Goal: Task Accomplishment & Management: Manage account settings

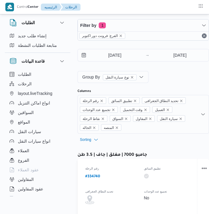
select select "ar"
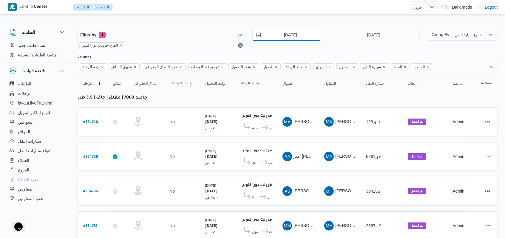
click at [209, 33] on input "2/9/2025" at bounding box center [287, 35] width 68 height 12
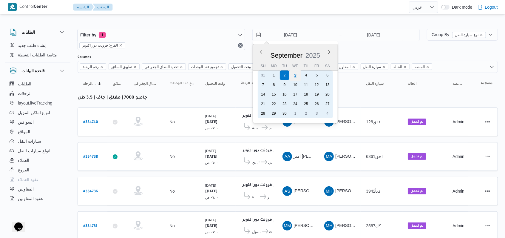
click at [209, 76] on div "3" at bounding box center [294, 74] width 11 height 11
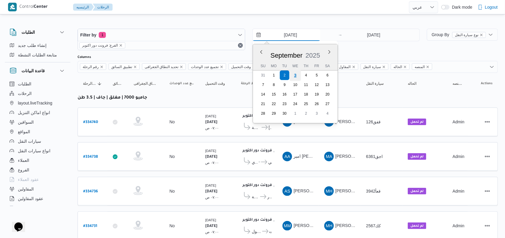
type input "3/9/2025"
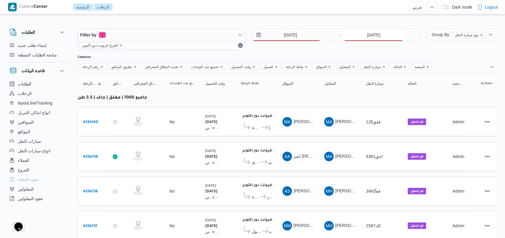
click at [209, 36] on input "2/9/2025" at bounding box center [373, 35] width 59 height 12
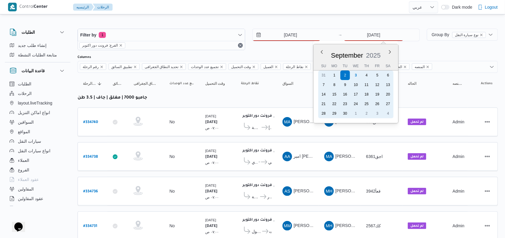
click at [209, 77] on div "3" at bounding box center [356, 75] width 10 height 10
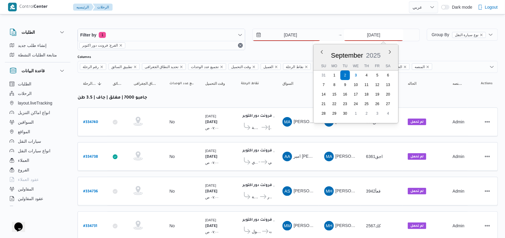
type input "3/9/2025"
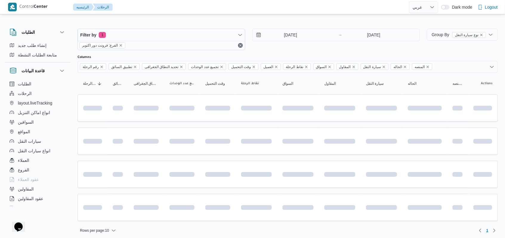
click at [209, 49] on div "3/9/2025 → 3/9/2025" at bounding box center [336, 39] width 168 height 21
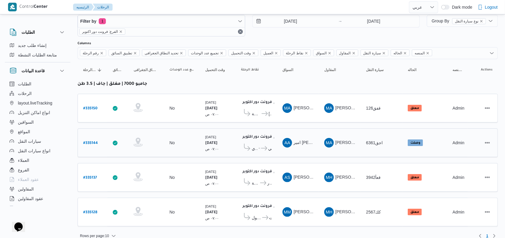
scroll to position [18, 0]
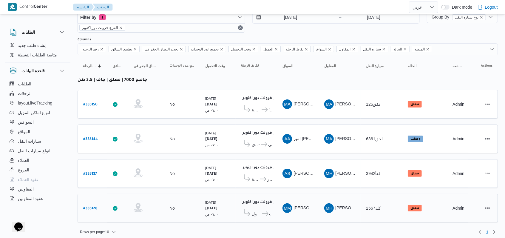
click at [90, 206] on b "# 335128" at bounding box center [90, 208] width 14 height 4
select select "ar"
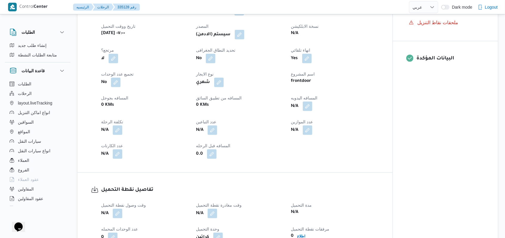
scroll to position [318, 0]
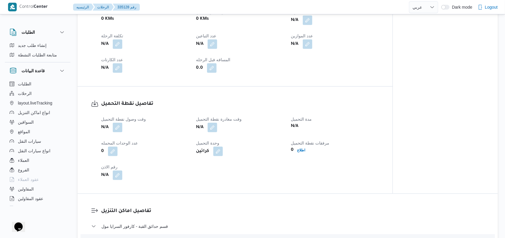
click at [112, 128] on span at bounding box center [116, 128] width 13 height 10
click at [116, 129] on button "button" at bounding box center [118, 127] width 10 height 10
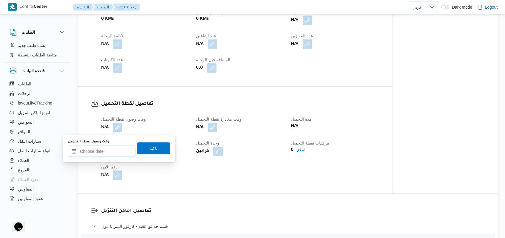
click at [114, 151] on input "وقت وصول نفطة التحميل" at bounding box center [102, 151] width 68 height 12
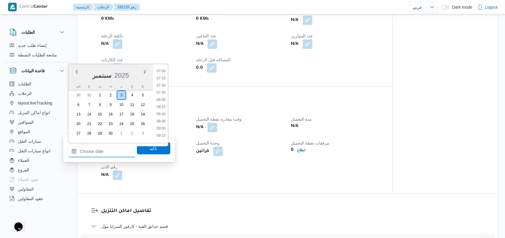
scroll to position [199, 0]
click at [159, 103] on li "08:00" at bounding box center [161, 102] width 14 height 6
type input "٠٣/٠٩/٢٠٢٥ ٠٨:٠٠"
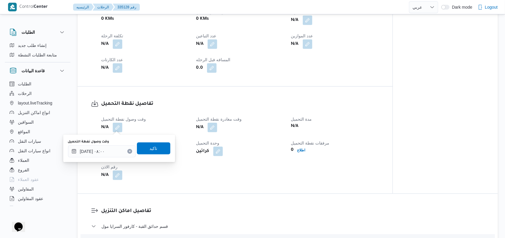
click at [157, 142] on div "وقت وصول نفطة التحميل ٠٣/٠٩/٢٠٢٥ ٠٨:٠٠ تاكيد" at bounding box center [118, 148] width 103 height 19
click at [156, 144] on span "تاكيد" at bounding box center [153, 148] width 33 height 12
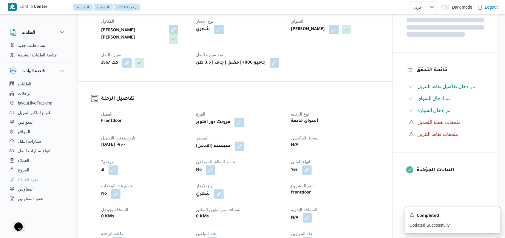
scroll to position [119, 0]
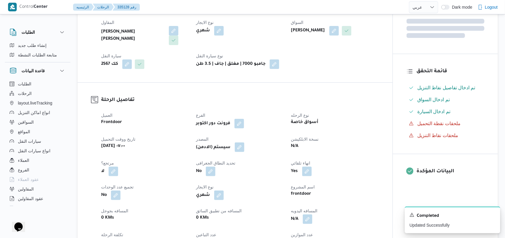
click at [209, 149] on button "button" at bounding box center [240, 147] width 10 height 10
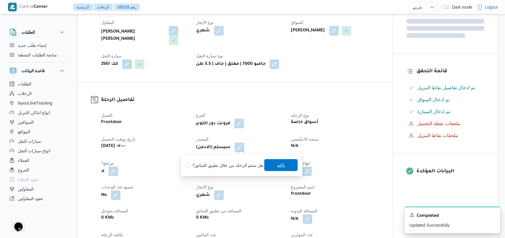
click at [209, 161] on span "تاكيد" at bounding box center [280, 165] width 33 height 12
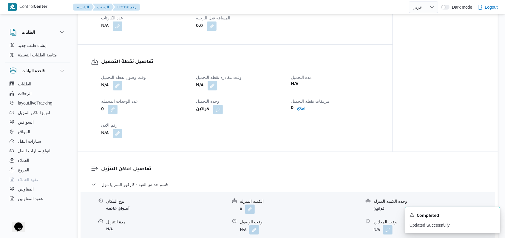
scroll to position [358, 0]
click at [209, 214] on icon "Dismiss toast" at bounding box center [492, 214] width 3 height 3
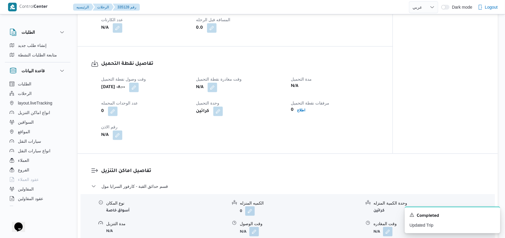
select select "ar"
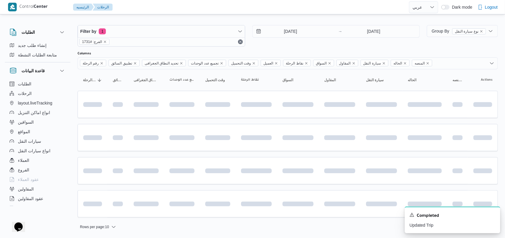
scroll to position [2, 0]
click at [209, 212] on div "A new notification appears Completed Updated Trip" at bounding box center [452, 219] width 95 height 27
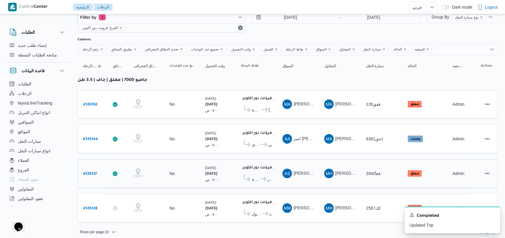
click at [96, 172] on b "# 335137" at bounding box center [90, 174] width 14 height 4
select select "ar"
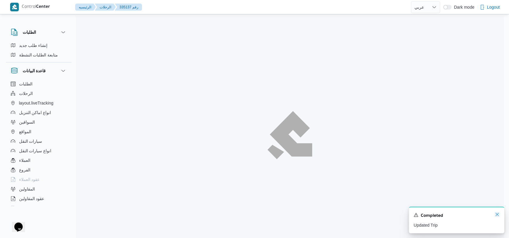
click at [209, 214] on icon "Dismiss toast" at bounding box center [497, 214] width 5 height 5
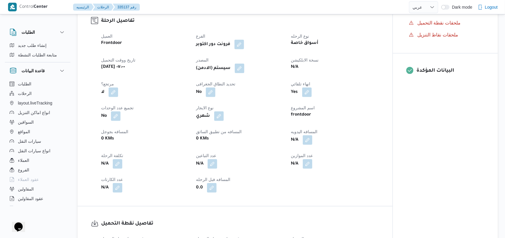
scroll to position [199, 0]
click at [209, 69] on button "button" at bounding box center [240, 68] width 10 height 10
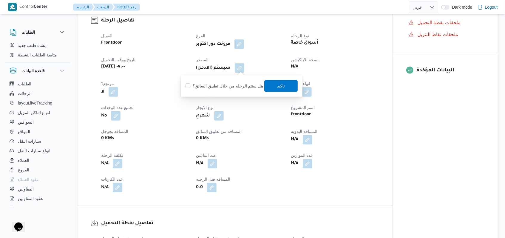
click at [209, 85] on label "هل ستتم الرحله من خلال تطبيق السائق؟" at bounding box center [224, 85] width 78 height 7
checkbox input "false"
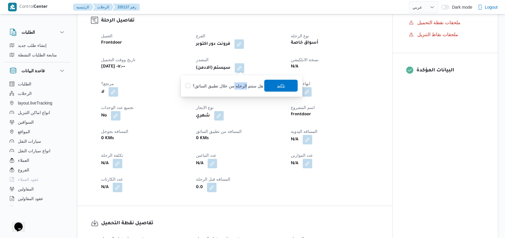
click at [209, 82] on span "تاكيد" at bounding box center [280, 86] width 33 height 12
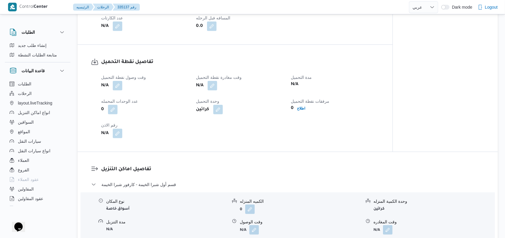
scroll to position [358, 0]
click at [117, 85] on button "button" at bounding box center [118, 85] width 10 height 10
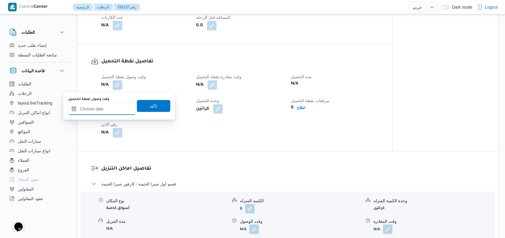
click at [109, 105] on input "وقت وصول نفطة التحميل" at bounding box center [102, 109] width 68 height 12
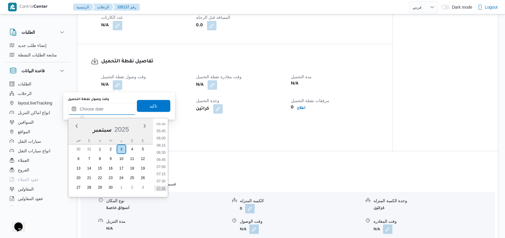
scroll to position [199, 0]
click at [165, 158] on li "08:00" at bounding box center [161, 156] width 14 height 6
type input "[DATE] ٠٨:٠٠"
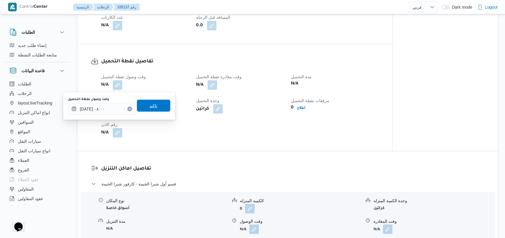
click at [162, 107] on span "تاكيد" at bounding box center [153, 106] width 33 height 12
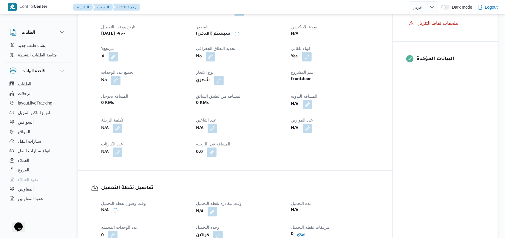
scroll to position [199, 0]
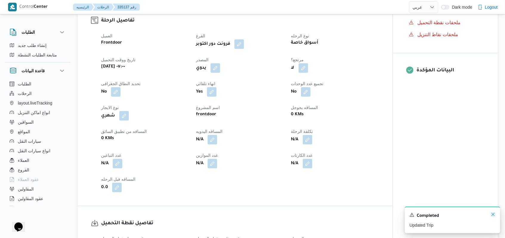
click at [209, 214] on icon "Dismiss toast" at bounding box center [493, 214] width 5 height 5
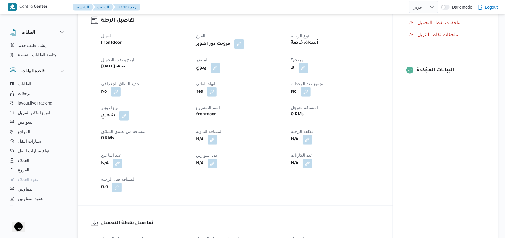
scroll to position [318, 0]
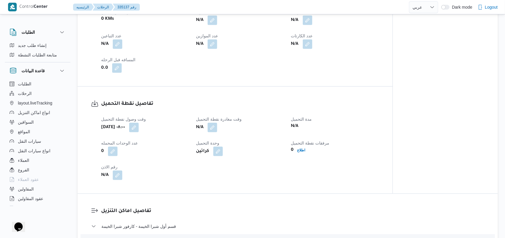
select select "ar"
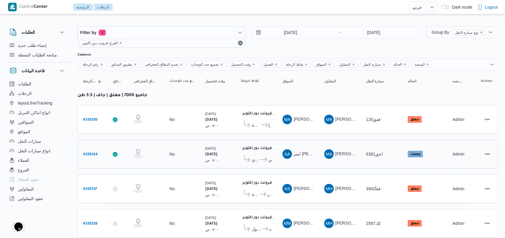
scroll to position [18, 0]
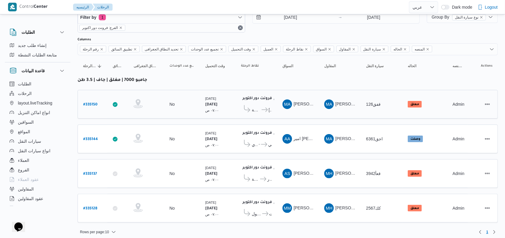
click at [88, 103] on b "# 335150" at bounding box center [90, 105] width 14 height 4
select select "ar"
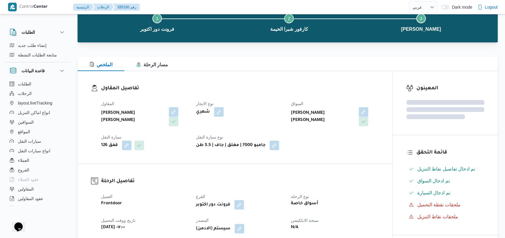
scroll to position [159, 0]
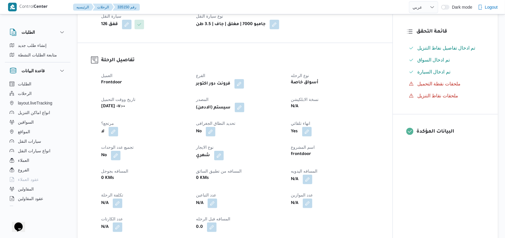
click at [209, 111] on button "button" at bounding box center [240, 108] width 10 height 10
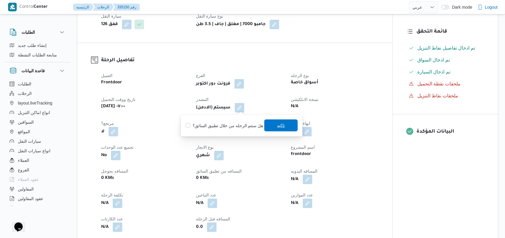
click at [209, 123] on span "تاكيد" at bounding box center [280, 125] width 33 height 12
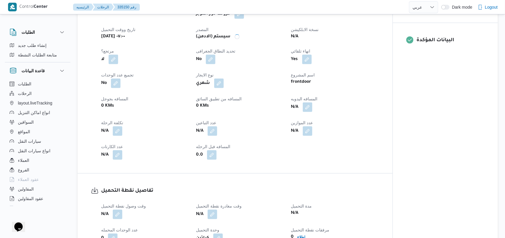
scroll to position [318, 0]
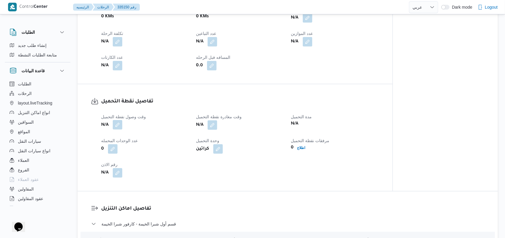
click at [120, 127] on button "button" at bounding box center [118, 125] width 10 height 10
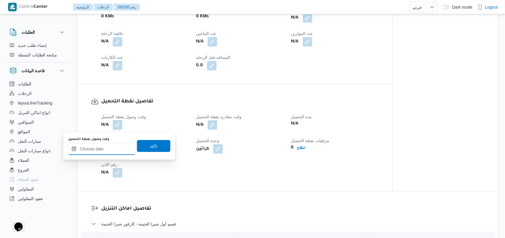
click at [112, 145] on input "وقت وصول نفطة التحميل" at bounding box center [102, 149] width 68 height 12
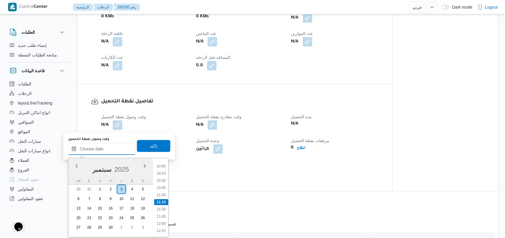
scroll to position [167, 0]
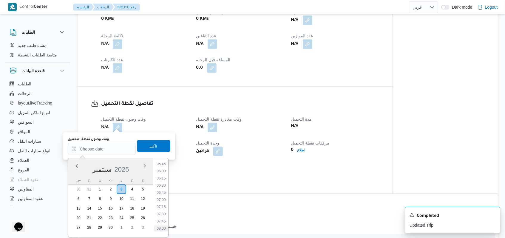
click at [164, 214] on ul "00:00 00:15 00:30 00:45 01:00 01:15 01:30 01:45 02:00 02:15 02:30 02:45 03:00 0…" at bounding box center [161, 197] width 14 height 69
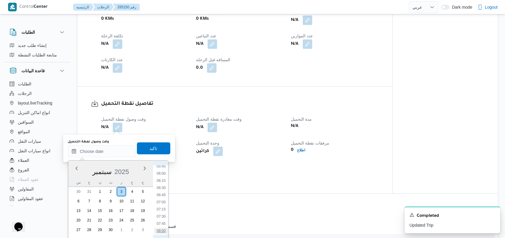
click at [163, 214] on li "08:00" at bounding box center [161, 231] width 14 height 6
type input "٠٣/٠٩/٢٠٢٥ ٠٨:٠٠"
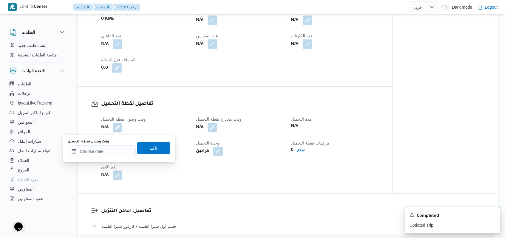
click at [158, 151] on span "تاكيد" at bounding box center [153, 148] width 33 height 12
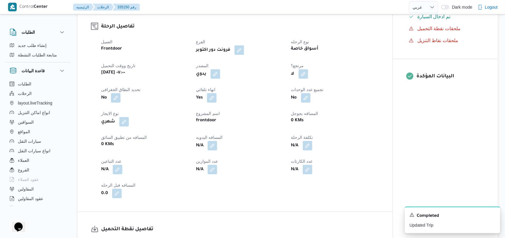
scroll to position [318, 0]
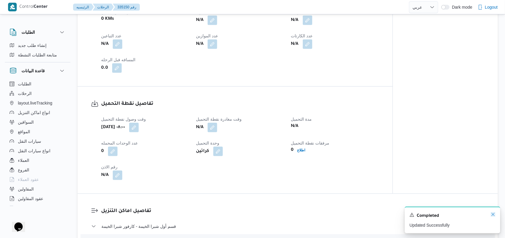
click at [209, 214] on icon "Dismiss toast" at bounding box center [493, 214] width 5 height 5
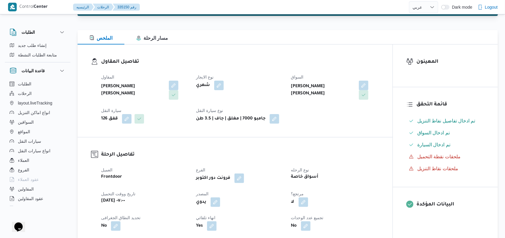
scroll to position [0, 0]
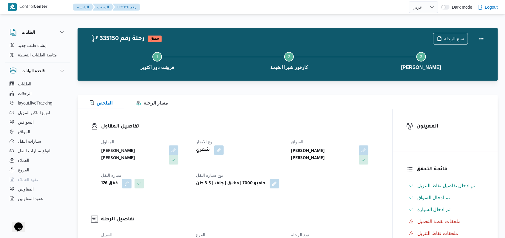
select select "ar"
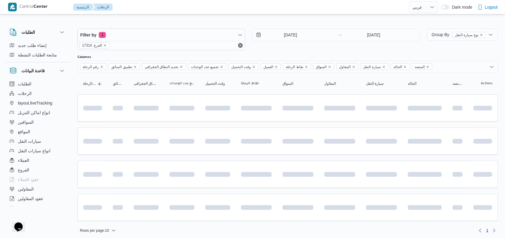
scroll to position [2, 0]
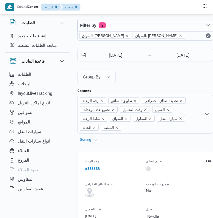
select select "ar"
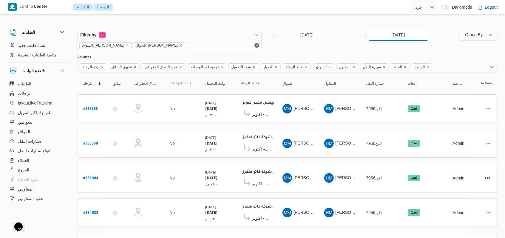
click at [213, 38] on input "2/9/2025" at bounding box center [398, 35] width 59 height 12
click at [213, 35] on input "2/9/2025" at bounding box center [398, 35] width 59 height 12
click at [213, 41] on div "1/9/2025 → 2/9/2025" at bounding box center [361, 35] width 184 height 13
click at [213, 36] on input "1/9/2025" at bounding box center [303, 35] width 68 height 12
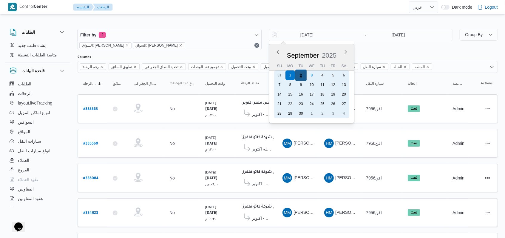
click at [213, 76] on div "2" at bounding box center [300, 74] width 11 height 11
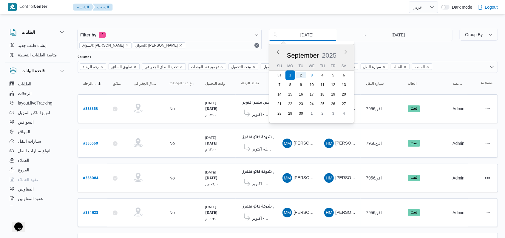
type input "[DATE]"
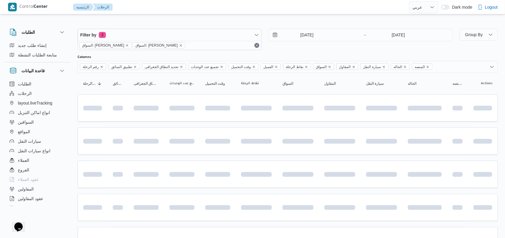
click at [213, 45] on div "2/9/2025 → 2/9/2025" at bounding box center [361, 39] width 184 height 21
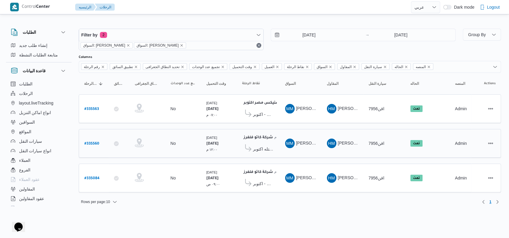
click at [95, 142] on b "# 335560" at bounding box center [91, 144] width 15 height 4
select select "ar"
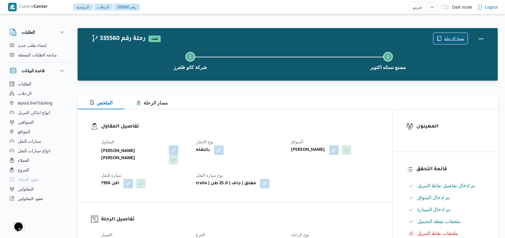
click at [213, 38] on span "نسخ الرحلة" at bounding box center [454, 38] width 20 height 7
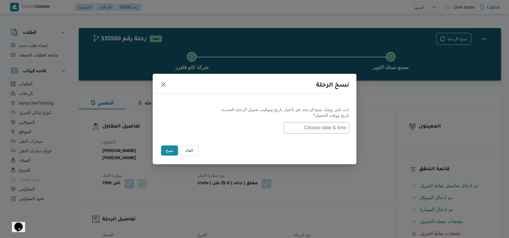
click at [213, 131] on input "text" at bounding box center [317, 127] width 66 height 11
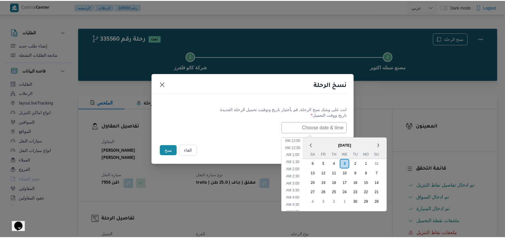
scroll to position [124, 0]
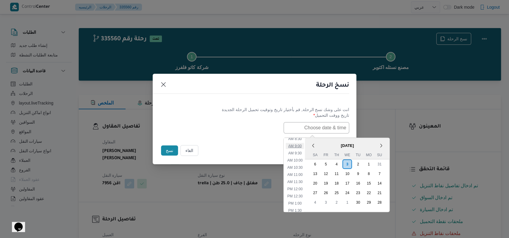
click at [213, 147] on li "9:00 AM" at bounding box center [295, 146] width 18 height 6
type input "03/09/2025 9:00AM"
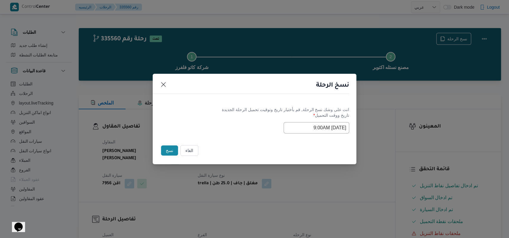
click at [169, 148] on button "نسخ" at bounding box center [169, 150] width 17 height 10
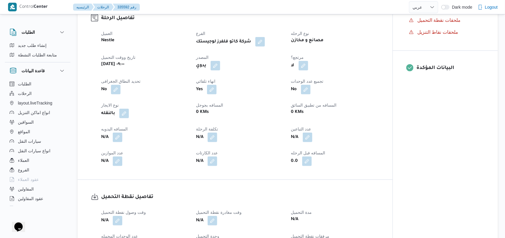
scroll to position [278, 0]
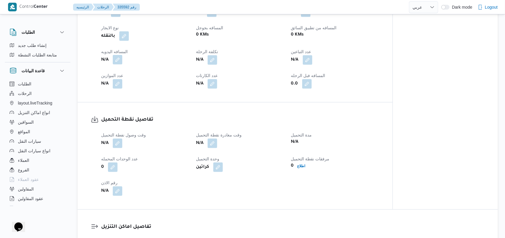
click at [120, 55] on button "button" at bounding box center [118, 60] width 10 height 10
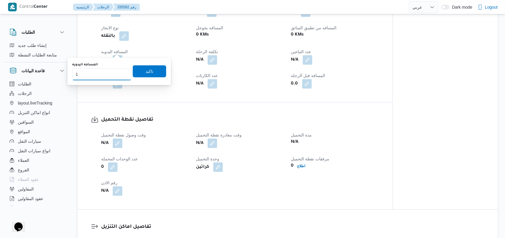
click at [121, 72] on input "1" at bounding box center [101, 74] width 59 height 12
click at [121, 72] on input "2" at bounding box center [101, 74] width 59 height 12
click at [121, 72] on input "3" at bounding box center [101, 74] width 59 height 12
click at [121, 72] on input "4" at bounding box center [101, 74] width 59 height 12
click at [121, 72] on input "5" at bounding box center [101, 74] width 59 height 12
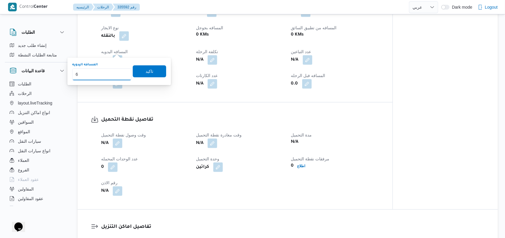
click at [121, 72] on input "6" at bounding box center [101, 74] width 59 height 12
click at [121, 72] on input "7" at bounding box center [101, 74] width 59 height 12
type input "8"
click at [121, 72] on input "8" at bounding box center [101, 74] width 59 height 12
click at [148, 72] on span "تاكيد" at bounding box center [149, 71] width 33 height 12
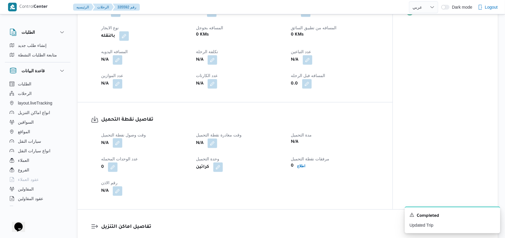
click at [119, 138] on button "button" at bounding box center [118, 143] width 10 height 10
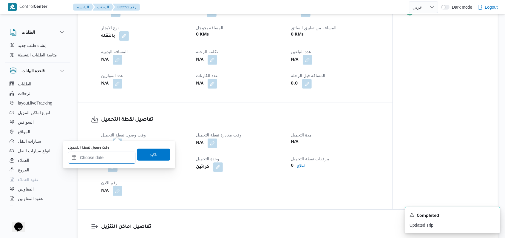
click at [111, 153] on div at bounding box center [102, 157] width 68 height 12
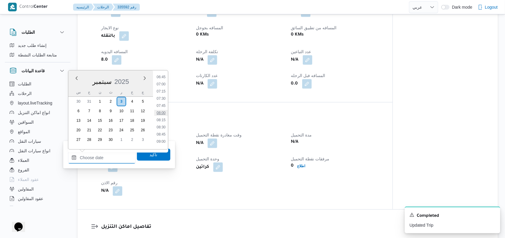
scroll to position [206, 0]
click at [166, 130] on li "09:00" at bounding box center [161, 129] width 14 height 6
type input "٠٣/٠٩/٢٠٢٥ ٠٩:٠٠"
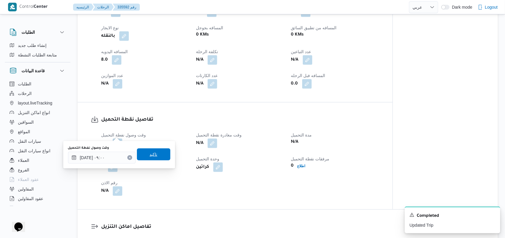
click at [157, 154] on span "تاكيد" at bounding box center [153, 154] width 33 height 12
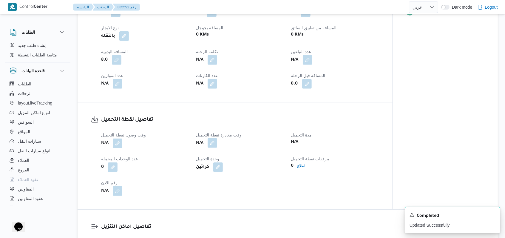
click at [213, 138] on button "button" at bounding box center [213, 143] width 10 height 10
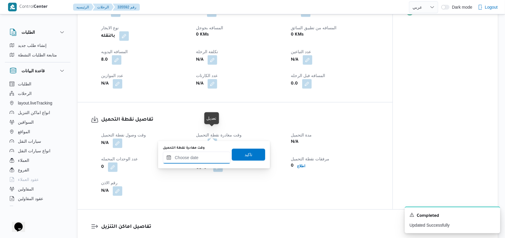
click at [203, 160] on input "وقت مغادرة نقطة التحميل" at bounding box center [197, 157] width 68 height 12
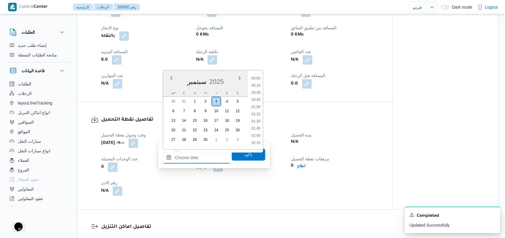
scroll to position [286, 0]
click at [213, 92] on li "10:30" at bounding box center [256, 93] width 14 height 6
type input "٠٣/٠٩/٢٠٢٥ ١٠:٣٠"
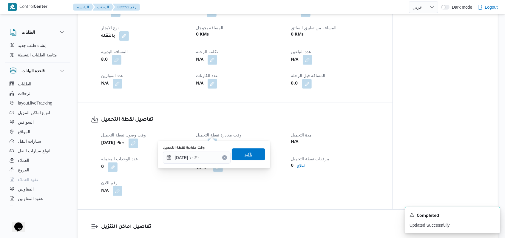
click at [213, 153] on span "تاكيد" at bounding box center [249, 154] width 8 height 7
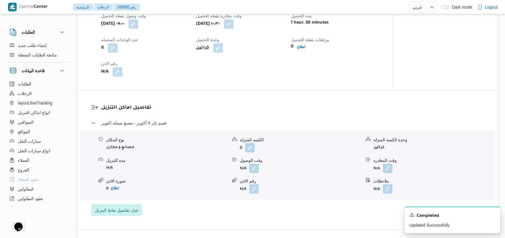
scroll to position [397, 0]
click at [213, 163] on button "button" at bounding box center [254, 168] width 10 height 10
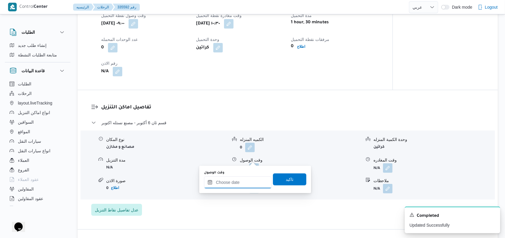
drag, startPoint x: 252, startPoint y: 160, endPoint x: 246, endPoint y: 178, distance: 18.9
click at [213, 180] on input "وقت الوصول" at bounding box center [238, 182] width 68 height 12
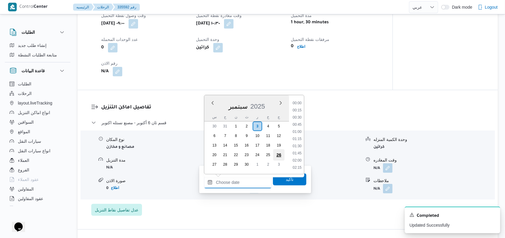
scroll to position [286, 0]
click at [213, 130] on li "11:00" at bounding box center [297, 132] width 14 height 6
type input "٠٣/٠٩/٢٠٢٥ ١١:٠٠"
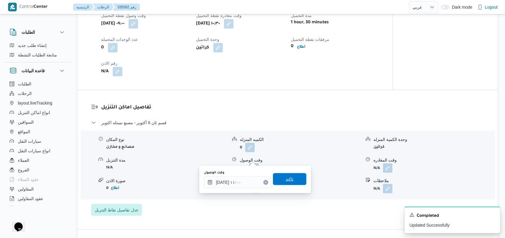
click at [213, 182] on span "تاكيد" at bounding box center [289, 179] width 33 height 12
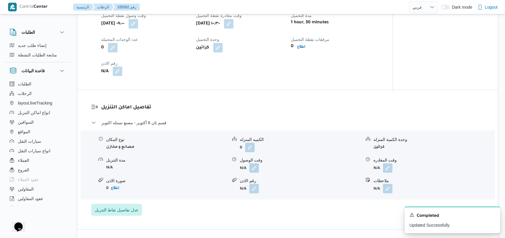
click at [121, 66] on button "button" at bounding box center [118, 71] width 10 height 10
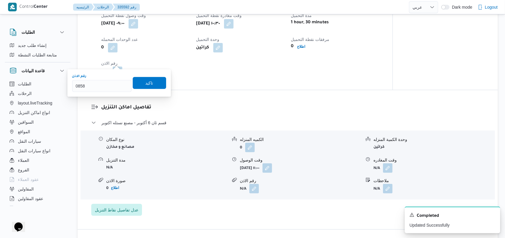
type input "08585"
click at [146, 83] on span "تاكيد" at bounding box center [150, 82] width 8 height 7
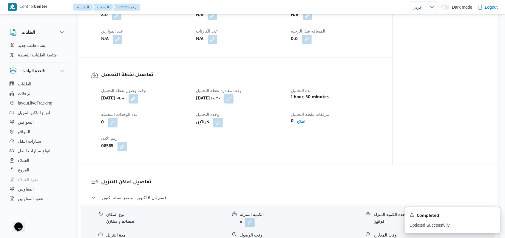
scroll to position [318, 0]
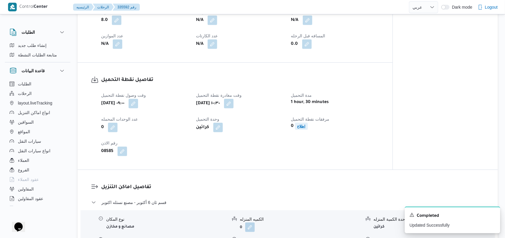
click at [213, 124] on b "اطلاع" at bounding box center [301, 126] width 8 height 4
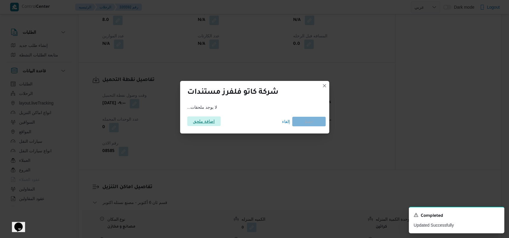
click at [205, 121] on span "اضافة ملحق" at bounding box center [204, 121] width 22 height 10
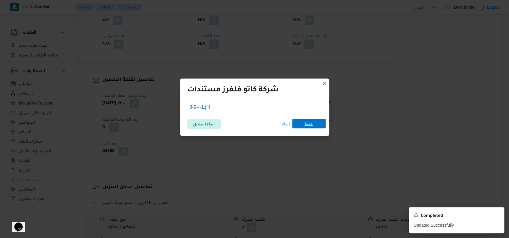
click at [213, 125] on span "حفظ" at bounding box center [308, 124] width 33 height 10
click at [213, 216] on icon "Dismiss toast" at bounding box center [497, 214] width 3 height 3
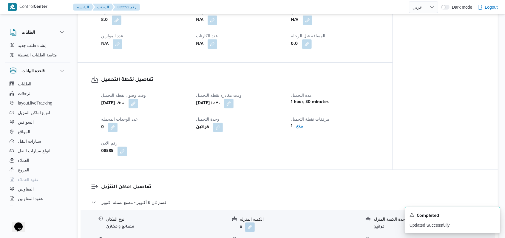
click at [213, 105] on div "تفاصيل نقطة التحميل وقت وصول نفطة التحميل أربعاء ٣ سبتمبر ٢٠٢٥ ٠٩:٠٠ وقت مغادرة…" at bounding box center [235, 116] width 315 height 107
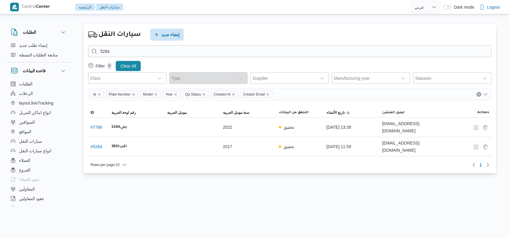
select select "ar"
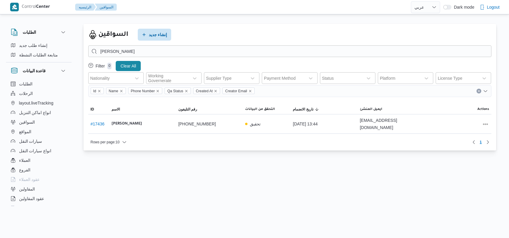
select select "ar"
click at [162, 33] on span "إنشاء جديد" at bounding box center [158, 34] width 18 height 7
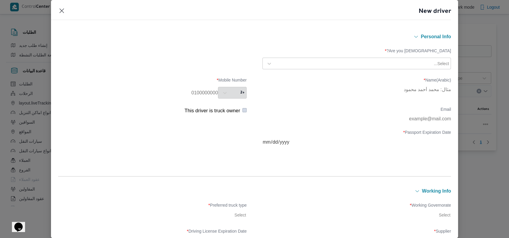
click at [325, 61] on div at bounding box center [353, 64] width 157 height 6
click at [311, 76] on div "Egyptian" at bounding box center [357, 79] width 188 height 10
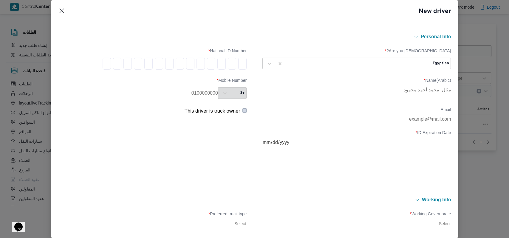
type input "2"
type input "6"
type input "1"
type input "2"
type input "0"
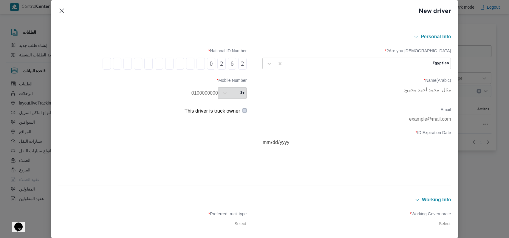
type input "1"
type input "0"
type input "1"
type input "2"
type input "4"
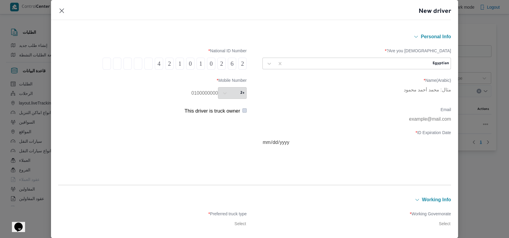
type input "0"
type input "1"
type input "6"
type input "1"
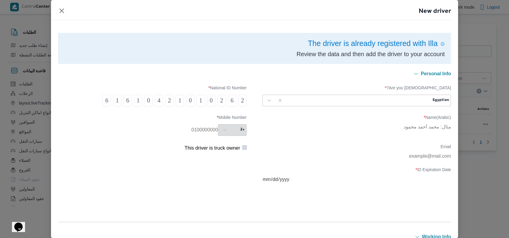
type input "6"
click at [57, 10] on header "New driver" at bounding box center [247, 13] width 407 height 13
click at [63, 13] on button "Closes this modal window" at bounding box center [61, 10] width 7 height 7
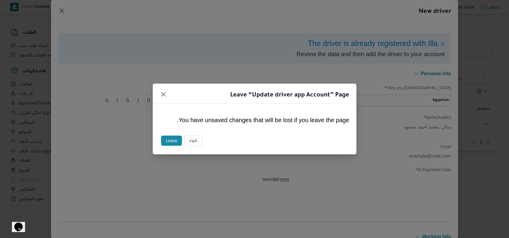
click at [171, 140] on button "Leave" at bounding box center [171, 140] width 21 height 10
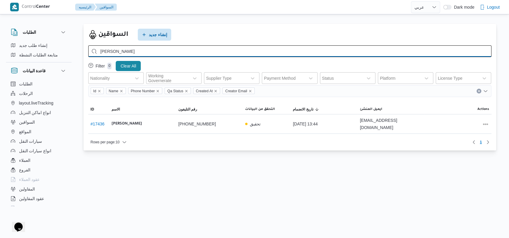
click at [200, 47] on input "ممدوح سامي قطب" at bounding box center [289, 51] width 403 height 12
type input "قطب عبدالفتاح"
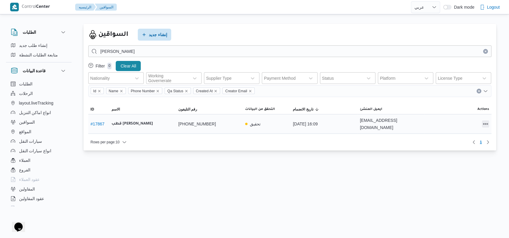
click at [488, 120] on button "All actions" at bounding box center [485, 123] width 7 height 7
click at [471, 120] on span "Edit" at bounding box center [466, 120] width 19 height 5
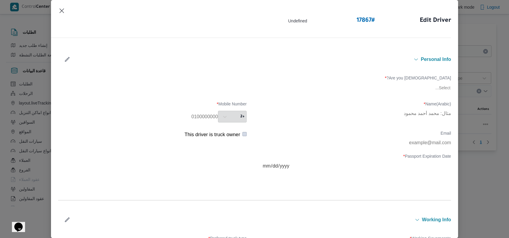
type input "قطب [PERSON_NAME]"
type input "01026723308"
type input "2029-04-03"
type input "2028-04-03"
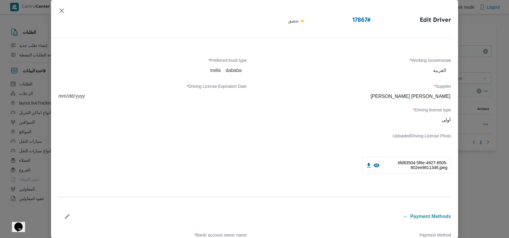
scroll to position [192, 0]
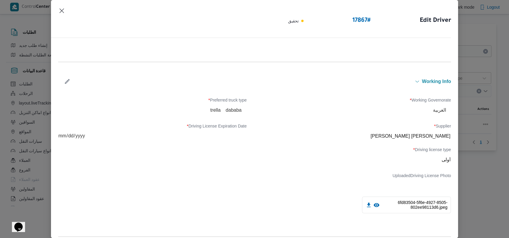
click at [62, 83] on button "button" at bounding box center [67, 81] width 16 height 12
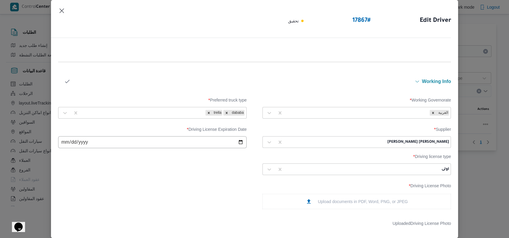
click at [321, 144] on div at bounding box center [336, 142] width 100 height 6
type input "روماني"
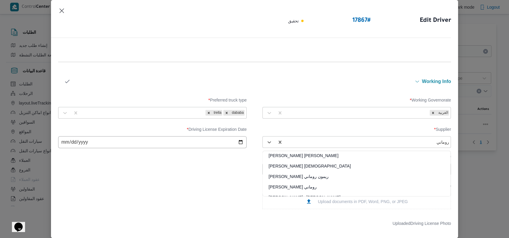
click at [298, 167] on div "[DEMOGRAPHIC_DATA] [PERSON_NAME]" at bounding box center [357, 168] width 188 height 10
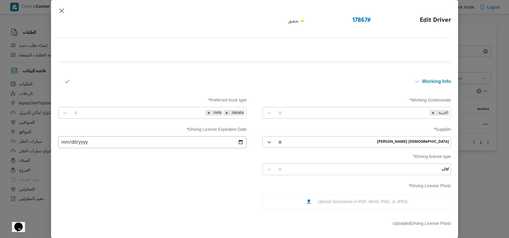
click at [67, 82] on icon "button" at bounding box center [67, 82] width 4 height 4
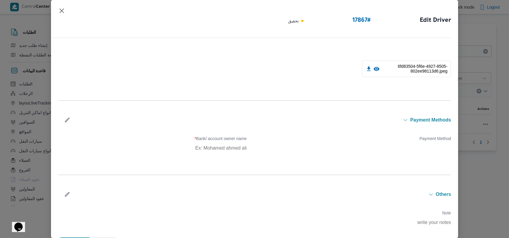
scroll to position [340, 0]
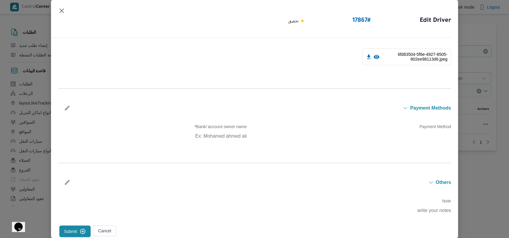
click at [75, 227] on button "Submit" at bounding box center [75, 231] width 32 height 12
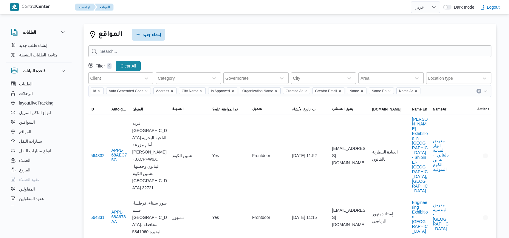
select select "ar"
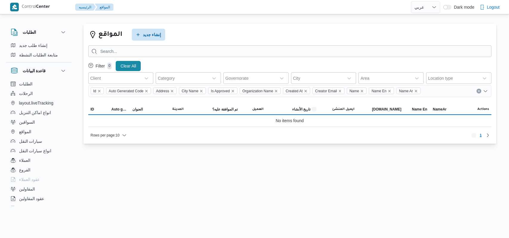
select select "ar"
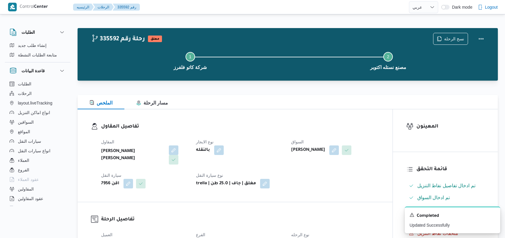
select select "ar"
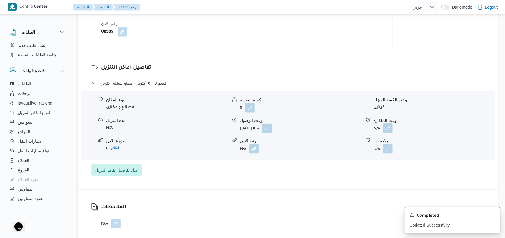
click at [386, 123] on button "button" at bounding box center [388, 128] width 10 height 10
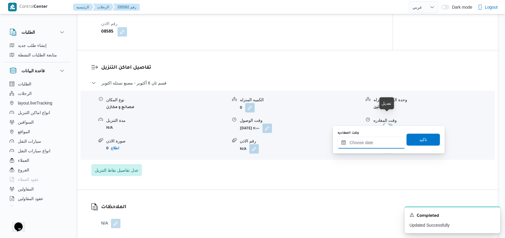
click at [373, 137] on input "وقت المغادره" at bounding box center [372, 143] width 68 height 12
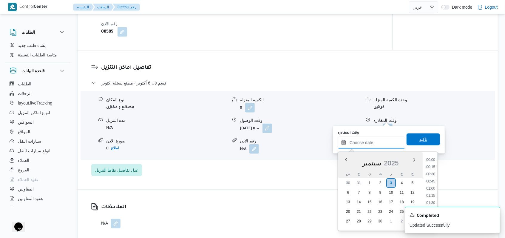
scroll to position [307, 0]
click at [435, 180] on li "11:30" at bounding box center [431, 181] width 14 height 6
type input "٠٣/٠٩/٢٠٢٥ ١١:٣٠"
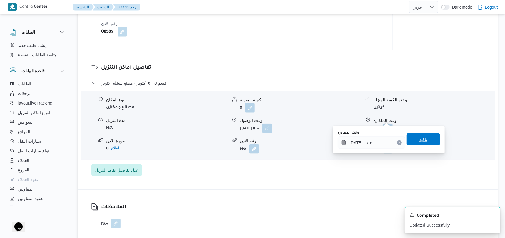
click at [426, 138] on span "تاكيد" at bounding box center [422, 139] width 33 height 12
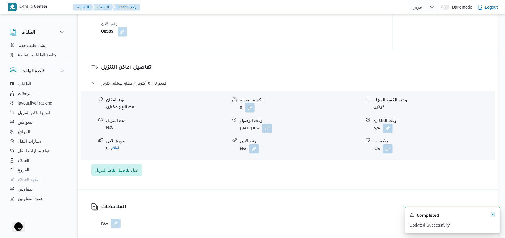
click at [495, 216] on icon "Dismiss toast" at bounding box center [493, 214] width 5 height 5
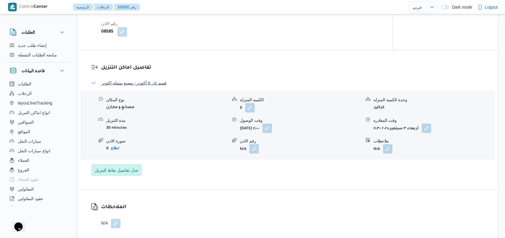
click at [133, 79] on span "قسم ثان 6 أكتوبر - مصنع نستله اكتوبر" at bounding box center [133, 82] width 65 height 7
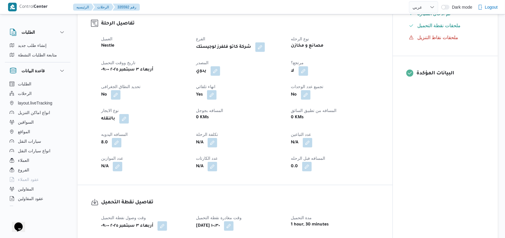
scroll to position [0, 0]
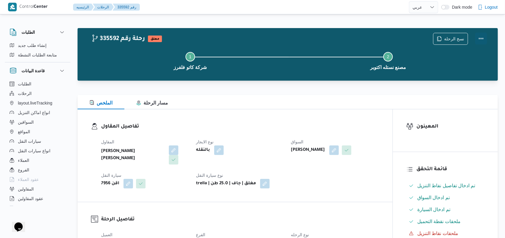
click at [483, 40] on button "Actions" at bounding box center [481, 39] width 12 height 12
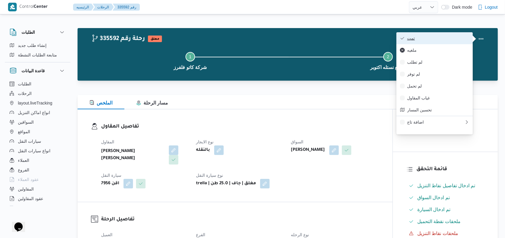
click at [462, 34] on button "تمت" at bounding box center [434, 38] width 76 height 12
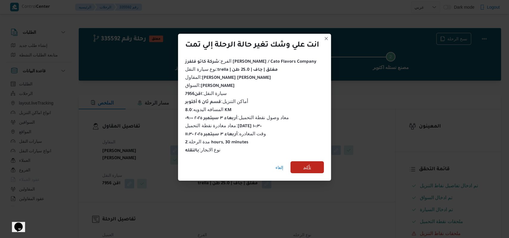
click at [310, 163] on span "تأكيد" at bounding box center [307, 166] width 8 height 7
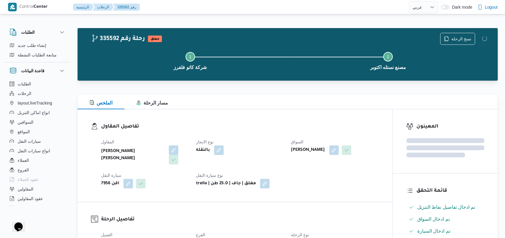
click at [276, 150] on div "بالنقله" at bounding box center [239, 150] width 89 height 11
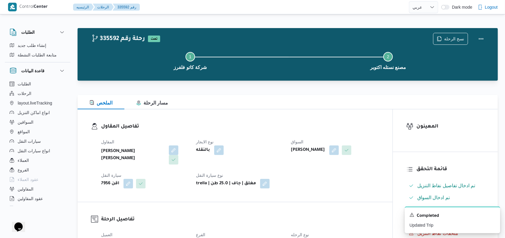
scroll to position [199, 0]
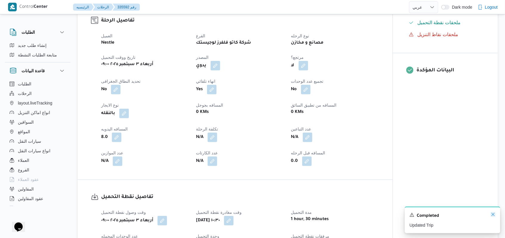
click at [493, 216] on icon "Dismiss toast" at bounding box center [493, 214] width 5 height 5
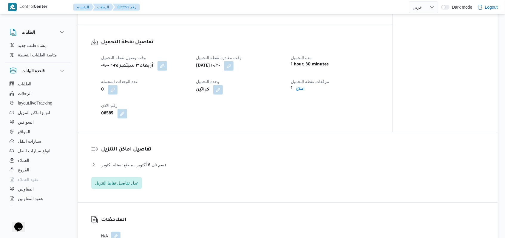
scroll to position [358, 0]
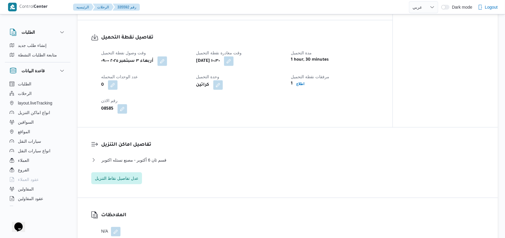
click at [164, 156] on div "قسم ثان 6 أكتوبر - مصنع نستله اكتوبر" at bounding box center [287, 161] width 393 height 11
click at [160, 156] on span "قسم ثان 6 أكتوبر - مصنع نستله اكتوبر" at bounding box center [133, 159] width 65 height 7
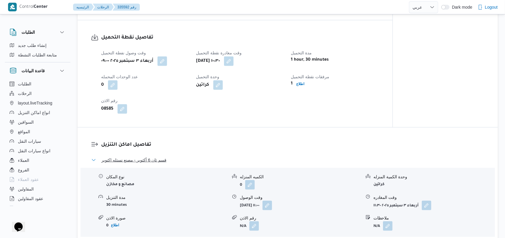
click at [160, 156] on span "قسم ثان 6 أكتوبر - مصنع نستله اكتوبر" at bounding box center [133, 159] width 65 height 7
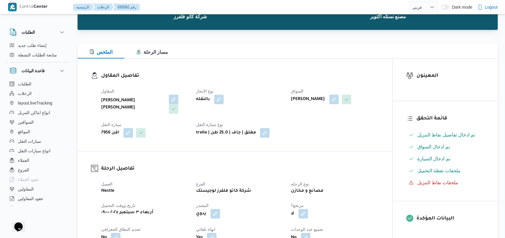
scroll to position [0, 0]
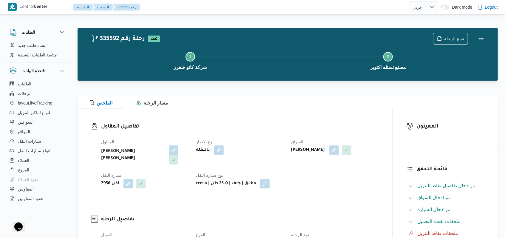
select select "ar"
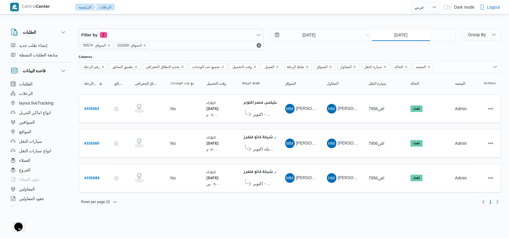
click at [415, 31] on input "2/9/2025" at bounding box center [400, 35] width 59 height 12
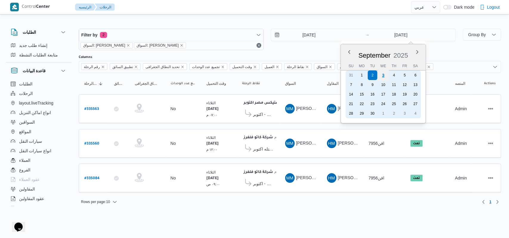
click at [386, 72] on div "3" at bounding box center [382, 74] width 11 height 11
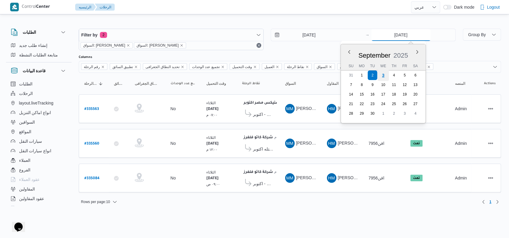
type input "3/9/2025"
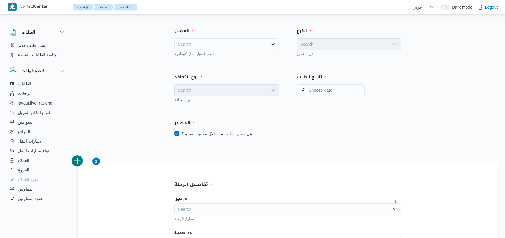
select select "ar"
click at [219, 41] on div "Search" at bounding box center [226, 44] width 104 height 12
type input "fro"
click at [212, 58] on span "Fro ntdoor" at bounding box center [230, 54] width 90 height 7
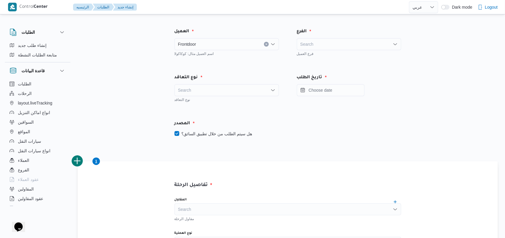
click at [327, 36] on div "الفرع" at bounding box center [349, 31] width 112 height 14
click at [326, 42] on div "Search" at bounding box center [349, 44] width 104 height 12
type input "t"
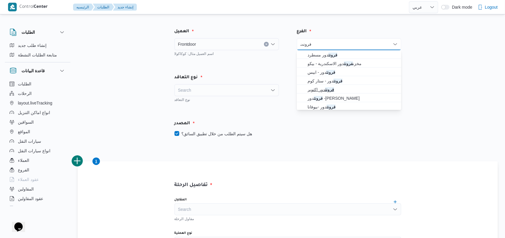
type input "فرونت"
click at [336, 86] on span "فرونت دور اكتوبر" at bounding box center [352, 89] width 90 height 7
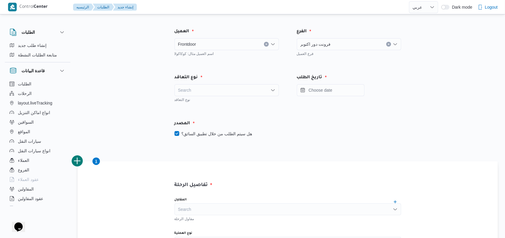
click at [217, 89] on div "Search" at bounding box center [226, 90] width 104 height 12
click at [208, 110] on span "On Demand" at bounding box center [230, 109] width 90 height 7
click at [219, 137] on div "المصدر هل سيتم الطلب من خلال تطبيق السائق؟" at bounding box center [287, 128] width 245 height 35
drag, startPoint x: 342, startPoint y: 92, endPoint x: 269, endPoint y: 144, distance: 89.3
click at [342, 92] on input "Press the down key to open a popover containing a calendar." at bounding box center [331, 90] width 68 height 12
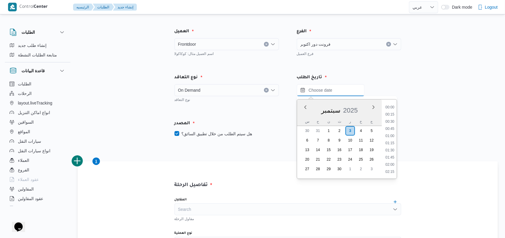
scroll to position [314, 0]
click at [237, 134] on label "هل سيتم الطلب من خلال تطبيق السائق؟" at bounding box center [213, 133] width 78 height 7
checkbox input "false"
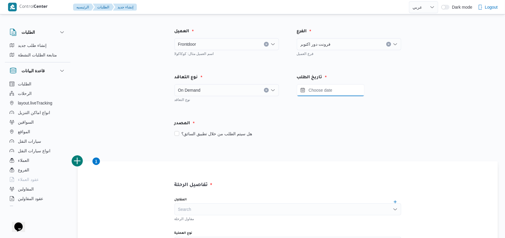
click at [337, 92] on input "Press the down key to open a popover containing a calendar." at bounding box center [331, 90] width 68 height 12
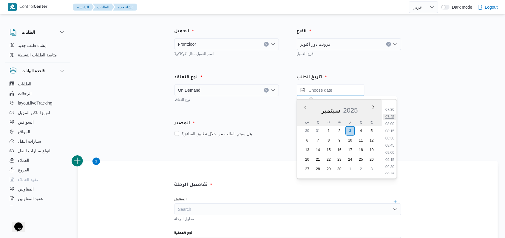
scroll to position [195, 0]
click at [392, 140] on li "08:00" at bounding box center [390, 141] width 14 height 6
type input "٠٣/٠٩/٢٠٢٥ ٠٨:٠٠"
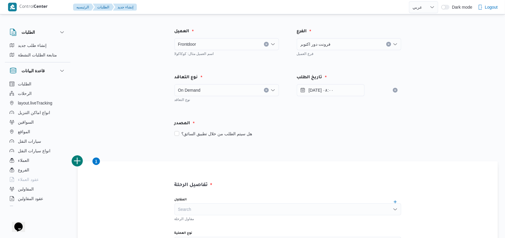
click at [304, 128] on div "المصدر" at bounding box center [288, 123] width 234 height 14
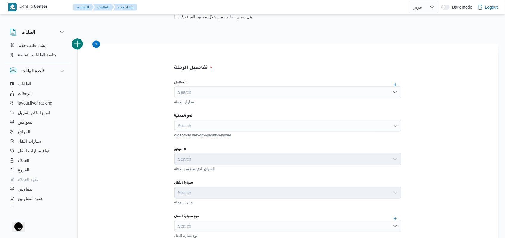
scroll to position [119, 0]
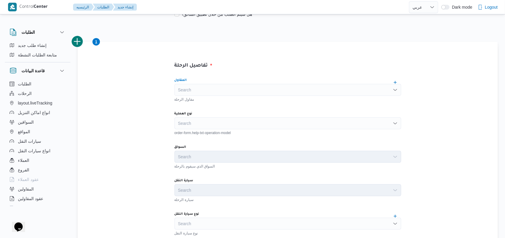
click at [226, 92] on div "Search" at bounding box center [287, 90] width 227 height 12
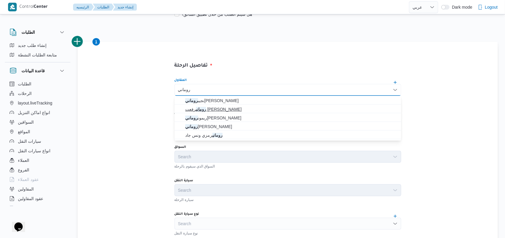
type input "روماني"
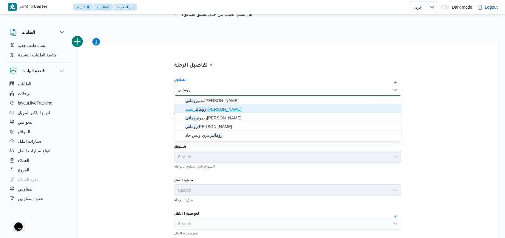
click at [206, 107] on mark "روماني" at bounding box center [201, 109] width 10 height 5
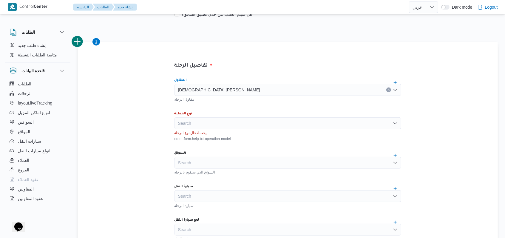
click at [214, 122] on div "Search" at bounding box center [287, 123] width 227 height 12
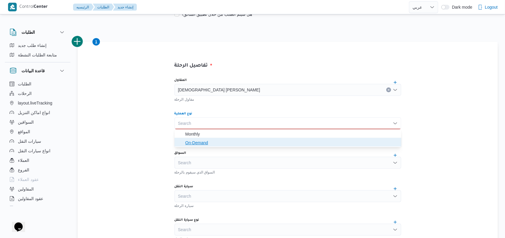
click at [206, 143] on span "On-Demand" at bounding box center [291, 142] width 212 height 7
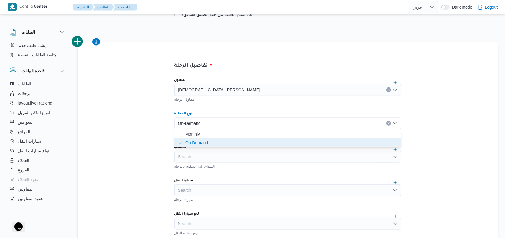
click at [210, 146] on span "On-Demand" at bounding box center [291, 142] width 212 height 7
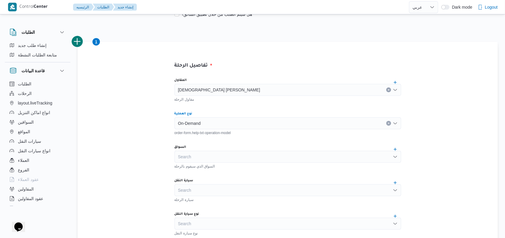
click at [206, 160] on div "Search" at bounding box center [287, 157] width 227 height 12
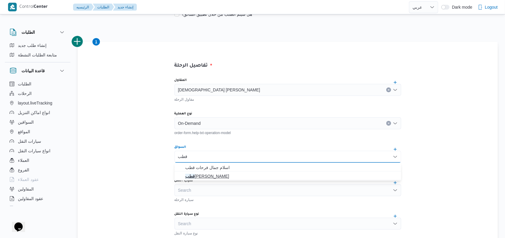
type input "قطب"
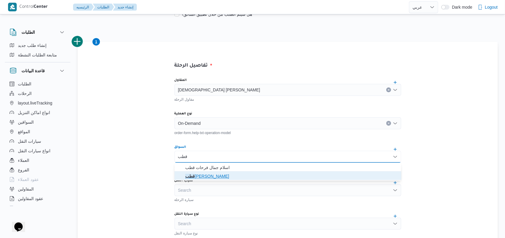
click at [195, 175] on mark "قطب" at bounding box center [190, 176] width 10 height 5
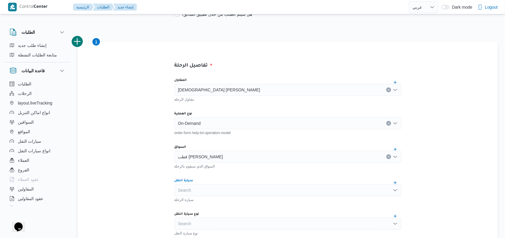
click at [218, 193] on div "Search" at bounding box center [287, 190] width 227 height 12
type input "435"
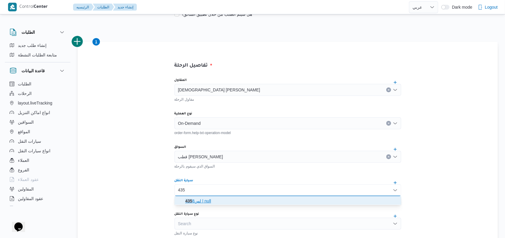
click at [216, 197] on span "لس 435 8 | null" at bounding box center [291, 200] width 212 height 7
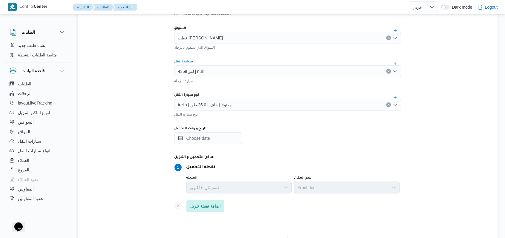
scroll to position [239, 0]
click at [211, 139] on input "تاريخ و وقت التحميل" at bounding box center [208, 138] width 68 height 12
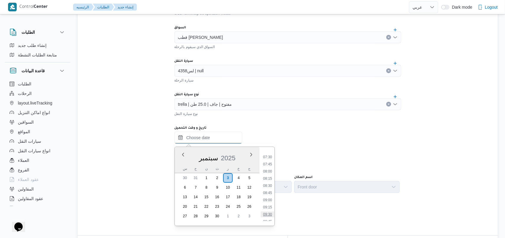
scroll to position [195, 0]
click at [267, 188] on li "08:00" at bounding box center [268, 188] width 14 height 6
type input "٠٣/٠٩/٢٠٢٥ ٠٨:٠٠"
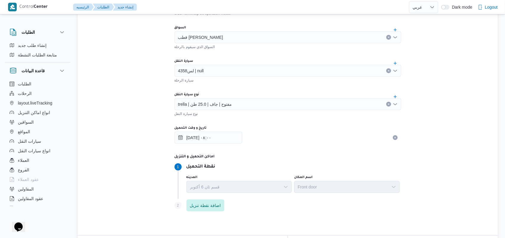
click at [272, 159] on dt "اماكن التحميل و التنزيل" at bounding box center [287, 156] width 227 height 7
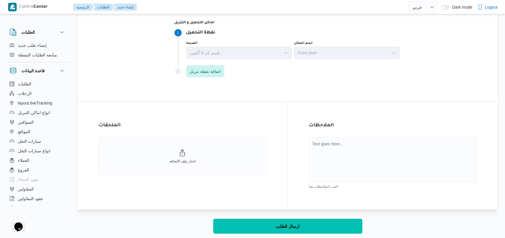
scroll to position [375, 0]
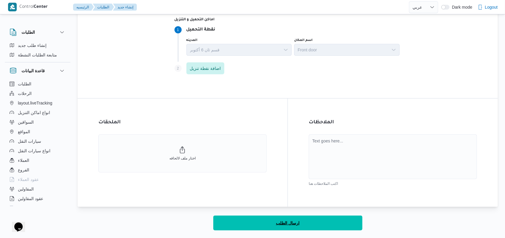
click at [289, 222] on span "ارسال الطلب" at bounding box center [288, 222] width 24 height 7
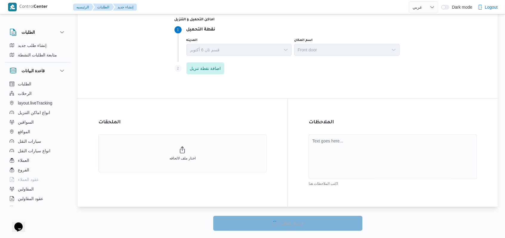
select select "ar"
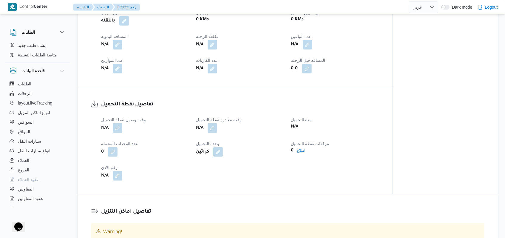
scroll to position [256, 0]
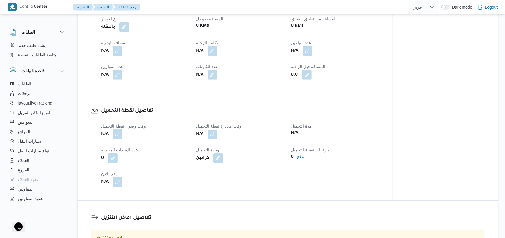
click at [120, 139] on button "button" at bounding box center [118, 134] width 10 height 10
click at [120, 136] on button "button" at bounding box center [118, 134] width 10 height 10
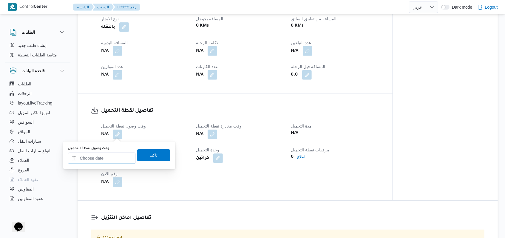
click at [109, 157] on input "وقت وصول نفطة التحميل" at bounding box center [102, 158] width 68 height 12
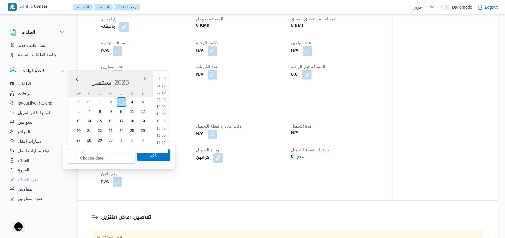
scroll to position [235, 0]
click at [162, 88] on li "08:30" at bounding box center [161, 87] width 14 height 6
type input "٠٣/٠٩/٢٠٢٥ ٠٨:٣٠"
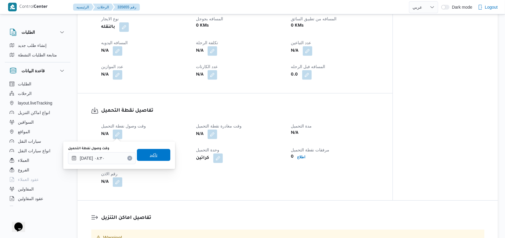
click at [148, 150] on span "تاكيد" at bounding box center [153, 155] width 33 height 12
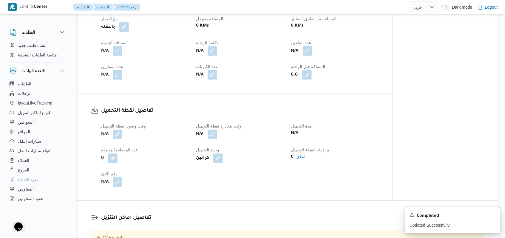
scroll to position [375, 0]
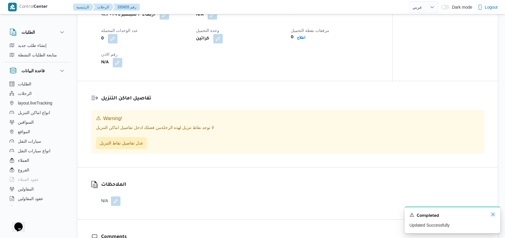
click at [491, 215] on icon "Dismiss toast" at bounding box center [493, 214] width 5 height 5
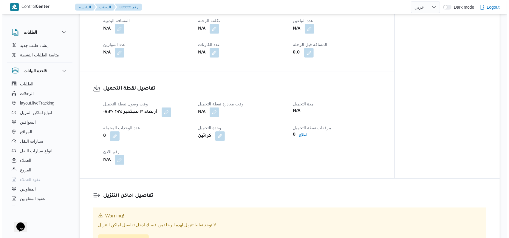
scroll to position [437, 0]
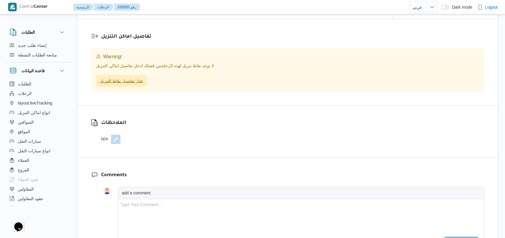
click at [141, 81] on span "عدل تفاصيل نقاط التنزيل" at bounding box center [122, 80] width 44 height 7
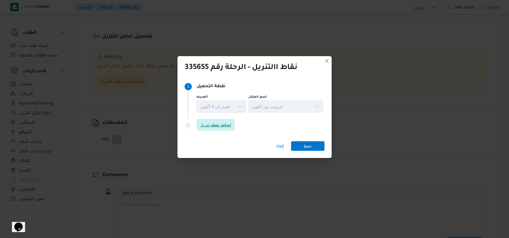
click at [207, 125] on span "اضافة نقطة تنزيل" at bounding box center [215, 124] width 31 height 7
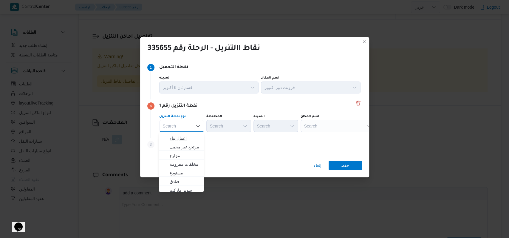
scroll to position [79, 0]
click at [191, 161] on span "مستودع" at bounding box center [185, 160] width 30 height 7
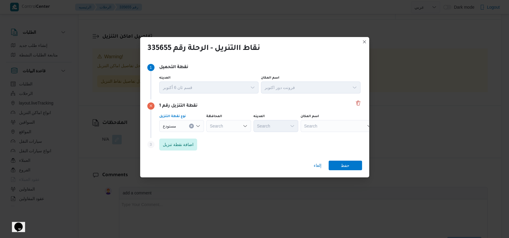
click at [313, 144] on div "Step 3 is disabled 3 اضافة نقطة تنزيل" at bounding box center [254, 146] width 215 height 16
click at [312, 129] on div "Search" at bounding box center [338, 126] width 75 height 12
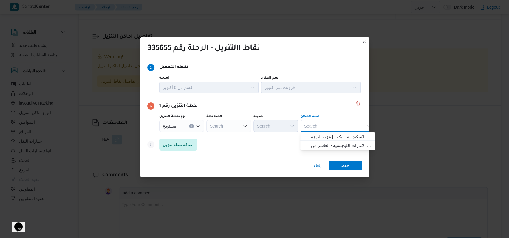
click at [183, 127] on div "مستودع" at bounding box center [181, 126] width 45 height 12
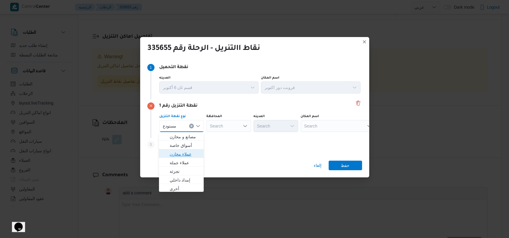
click at [191, 154] on span "عملاء مخازن" at bounding box center [185, 153] width 30 height 7
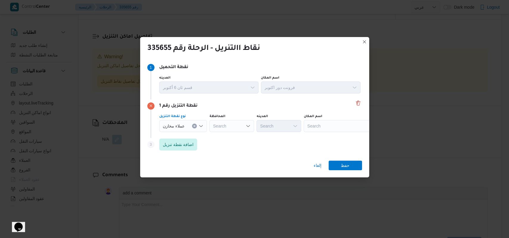
click at [318, 130] on div "Search" at bounding box center [341, 126] width 75 height 12
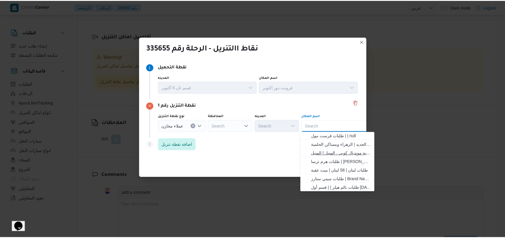
scroll to position [157, 0]
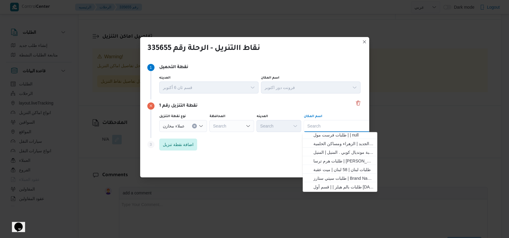
click at [194, 126] on icon "Clear input" at bounding box center [194, 126] width 2 height 2
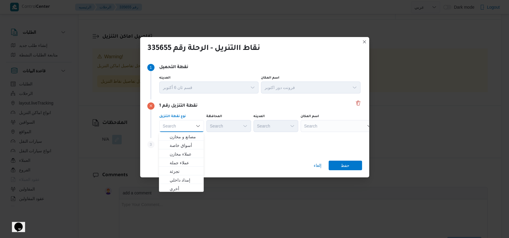
click at [241, 149] on div "Step 3 is disabled 3 اضافة نقطة تنزيل" at bounding box center [254, 146] width 215 height 16
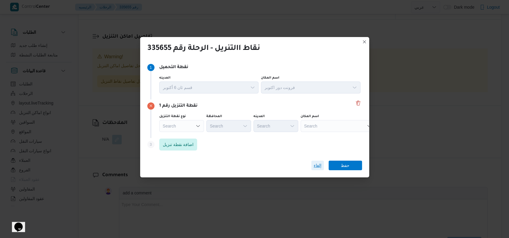
click at [313, 167] on span "إلغاء" at bounding box center [317, 165] width 13 height 10
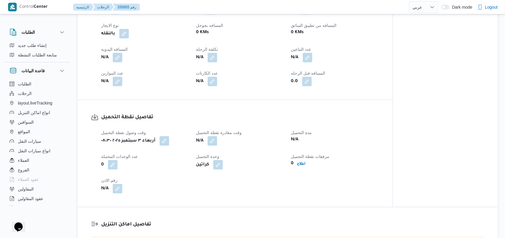
scroll to position [318, 0]
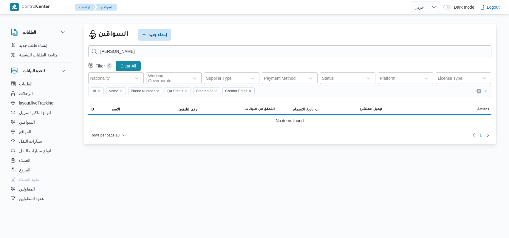
select select "ar"
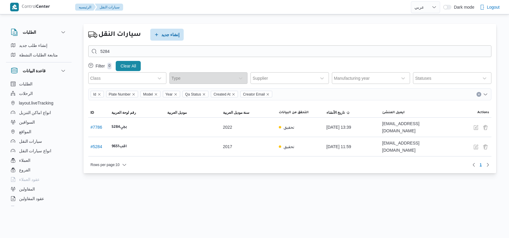
select select "ar"
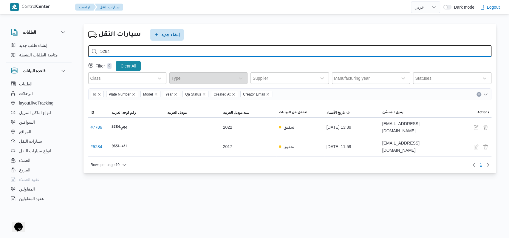
click at [172, 49] on input "5284" at bounding box center [289, 51] width 403 height 12
type input "4358"
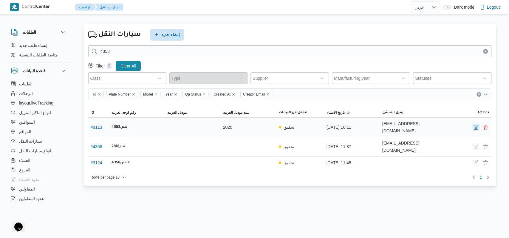
click at [475, 129] on button "button" at bounding box center [475, 126] width 7 height 7
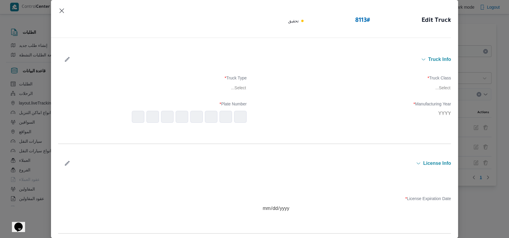
type input "2020"
type input "2029-04-03"
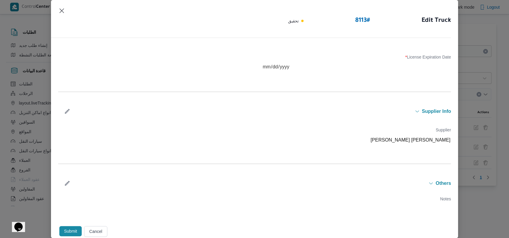
scroll to position [184, 0]
click at [70, 112] on icon "button" at bounding box center [67, 111] width 6 height 6
click at [303, 144] on div at bounding box center [336, 142] width 100 height 6
type input "روماني"
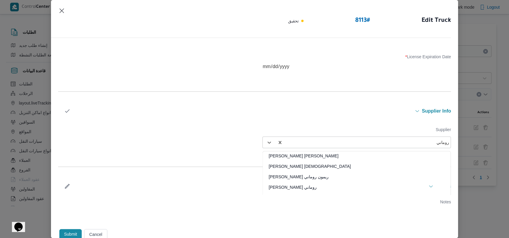
click at [287, 167] on div "[DEMOGRAPHIC_DATA] [PERSON_NAME]" at bounding box center [357, 168] width 188 height 10
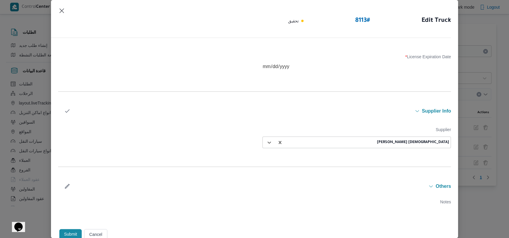
click at [68, 111] on icon "button" at bounding box center [67, 111] width 6 height 6
click at [73, 230] on button "Submit" at bounding box center [70, 231] width 23 height 10
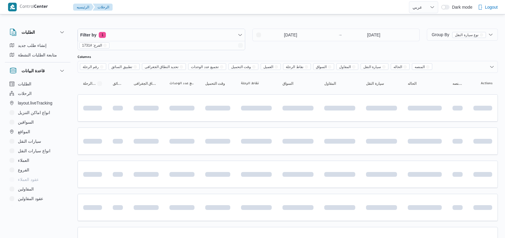
select select "ar"
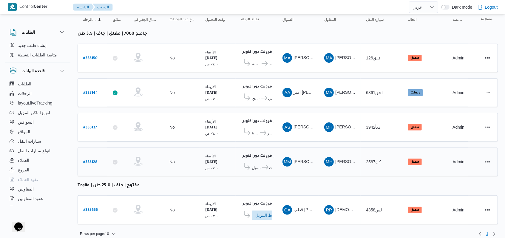
scroll to position [65, 0]
